Goal: Information Seeking & Learning: Learn about a topic

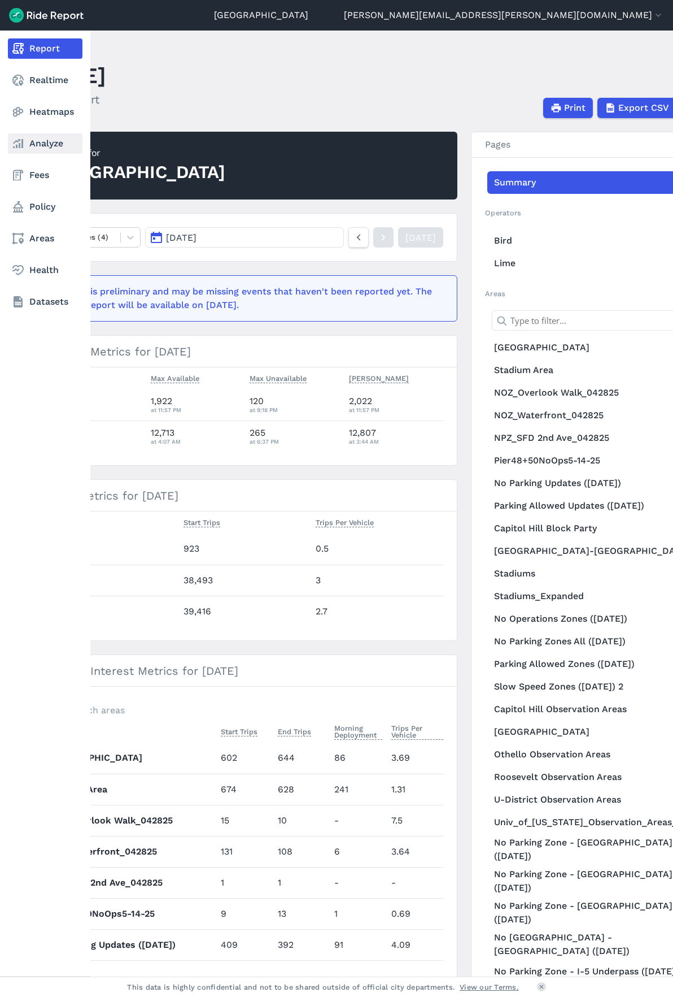
click at [51, 148] on link "Analyze" at bounding box center [45, 143] width 75 height 20
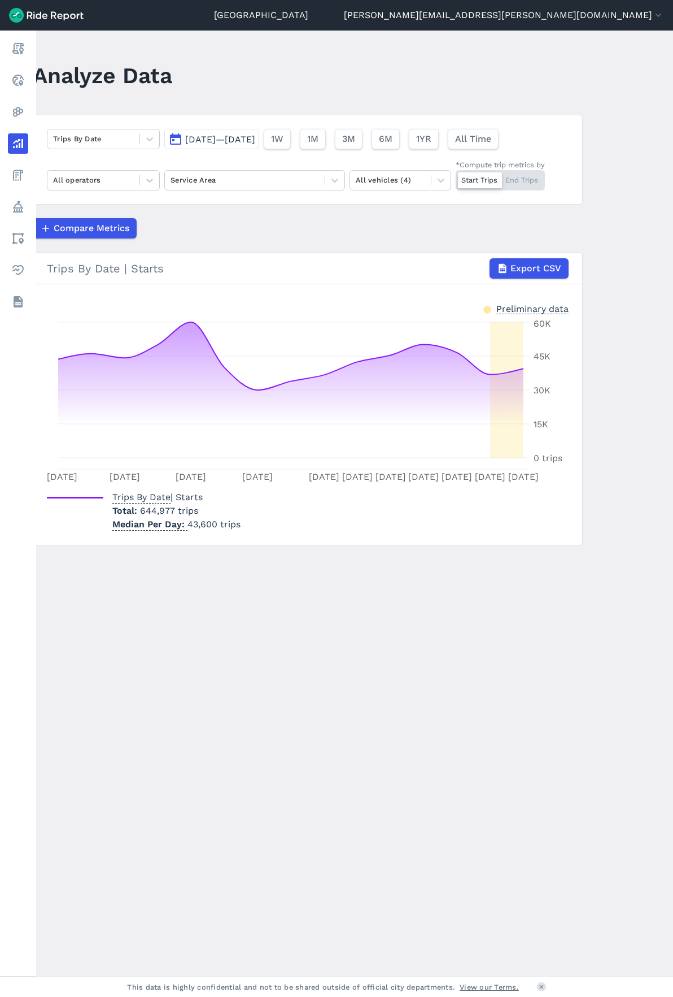
click at [214, 134] on span "[DATE]—[DATE]" at bounding box center [220, 139] width 70 height 11
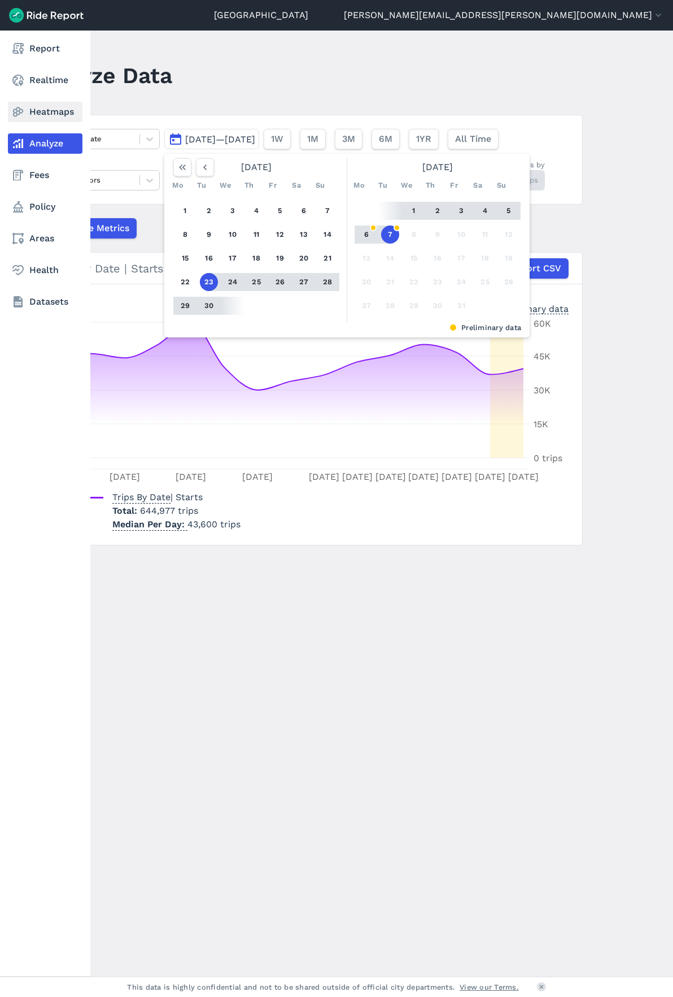
click at [34, 107] on link "Heatmaps" at bounding box center [45, 112] width 75 height 20
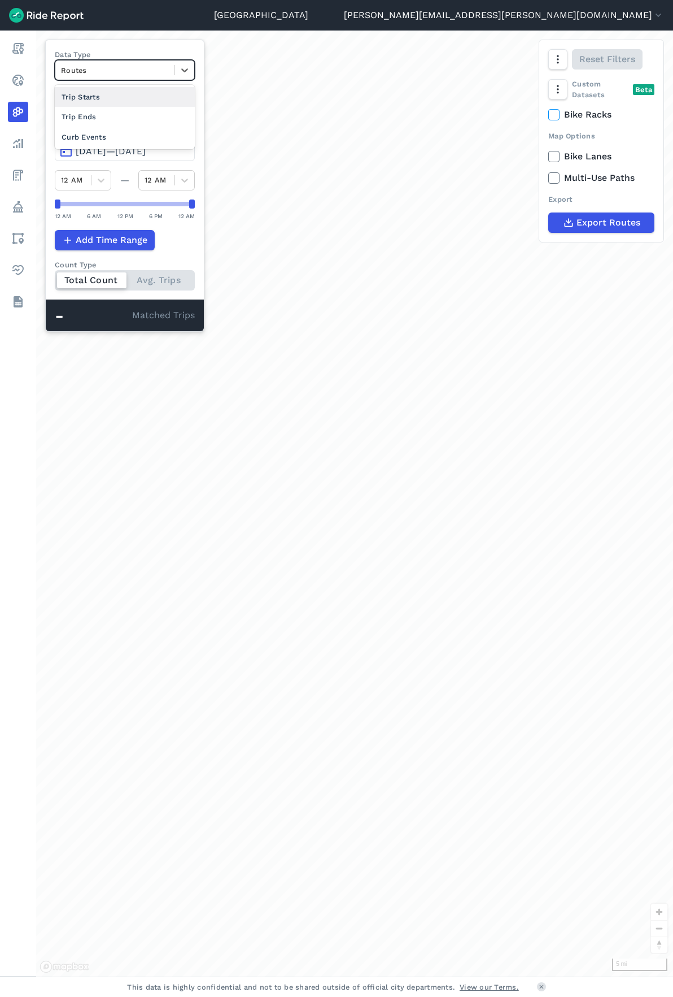
click at [149, 72] on div at bounding box center [115, 70] width 108 height 13
click at [137, 134] on div "Curb Events" at bounding box center [125, 137] width 140 height 20
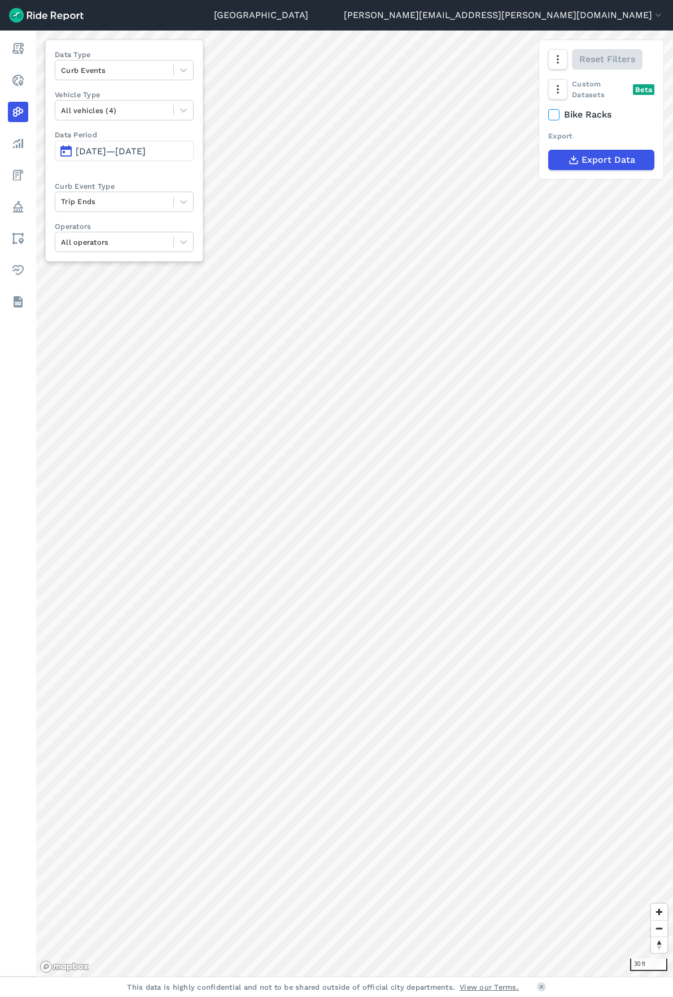
click at [138, 150] on span "[DATE]—[DATE]" at bounding box center [111, 151] width 70 height 11
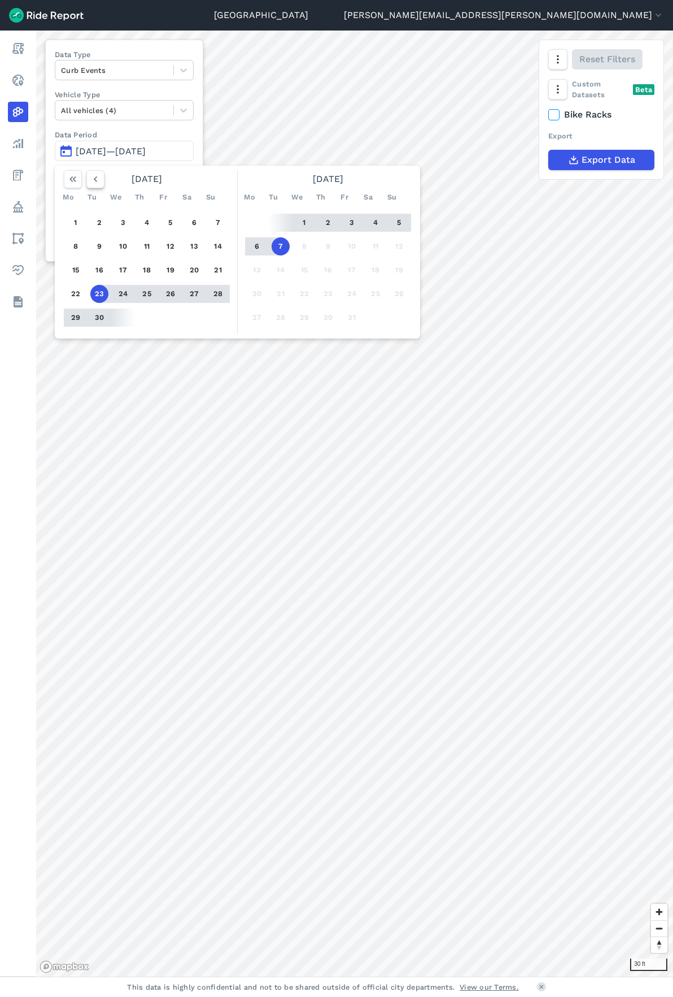
click at [97, 180] on icon "button" at bounding box center [95, 178] width 11 height 11
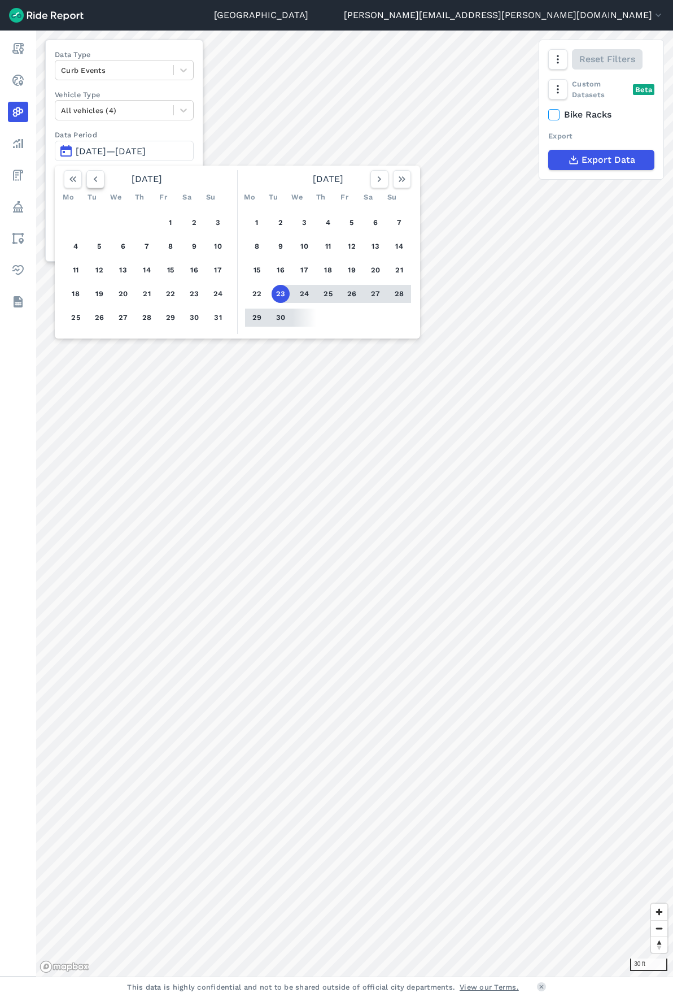
click at [97, 180] on icon "button" at bounding box center [95, 178] width 11 height 11
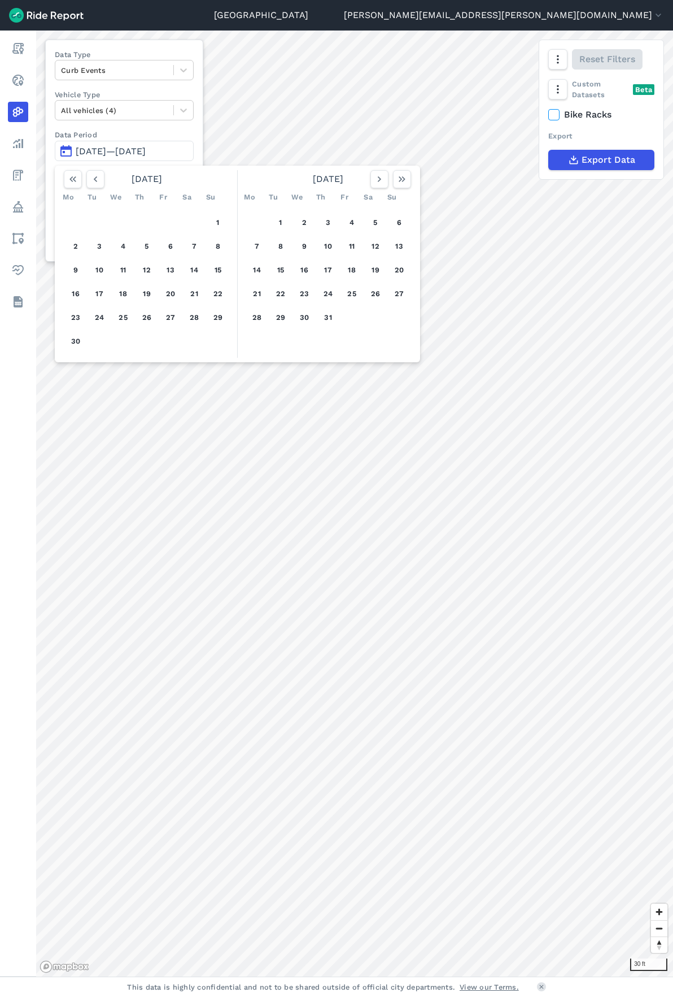
click at [175, 131] on label "Data Period" at bounding box center [124, 134] width 139 height 11
